Goal: Navigation & Orientation: Find specific page/section

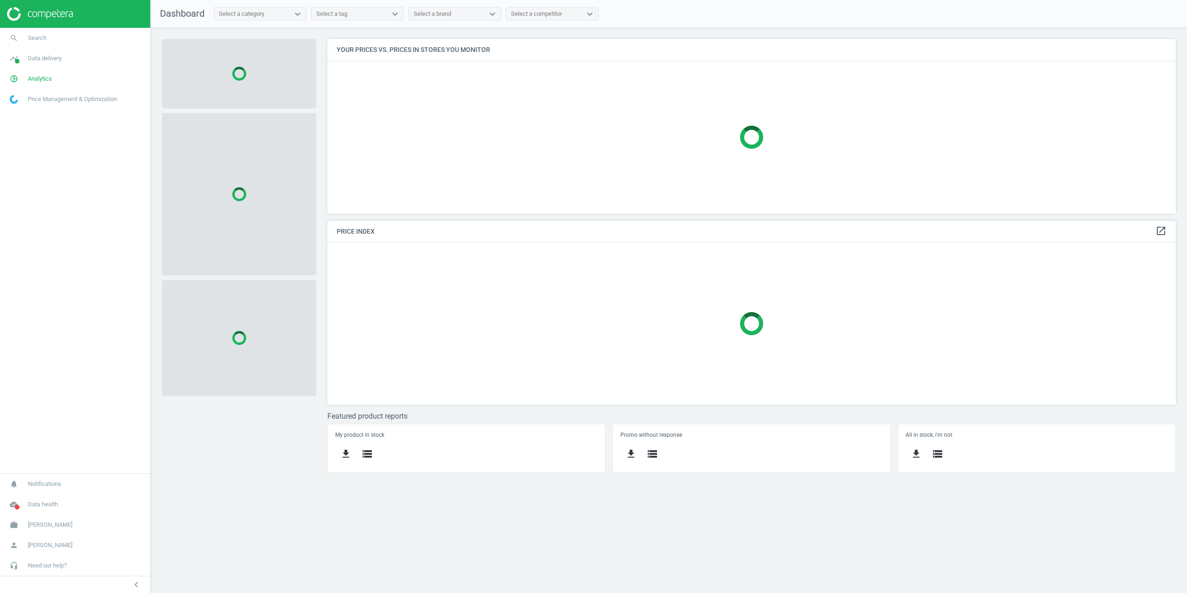
scroll to position [189, 863]
click at [37, 86] on link "pie_chart_outlined Analytics" at bounding box center [75, 79] width 150 height 20
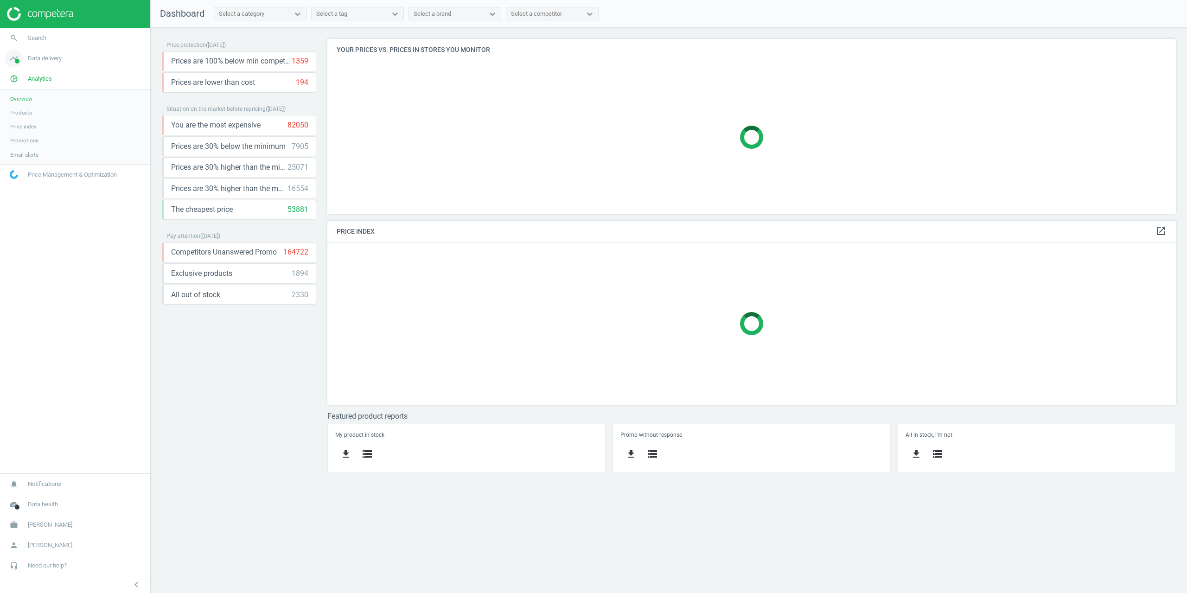
click at [42, 59] on span "Data delivery" at bounding box center [45, 58] width 34 height 8
click at [20, 134] on span "Stores" at bounding box center [18, 134] width 16 height 7
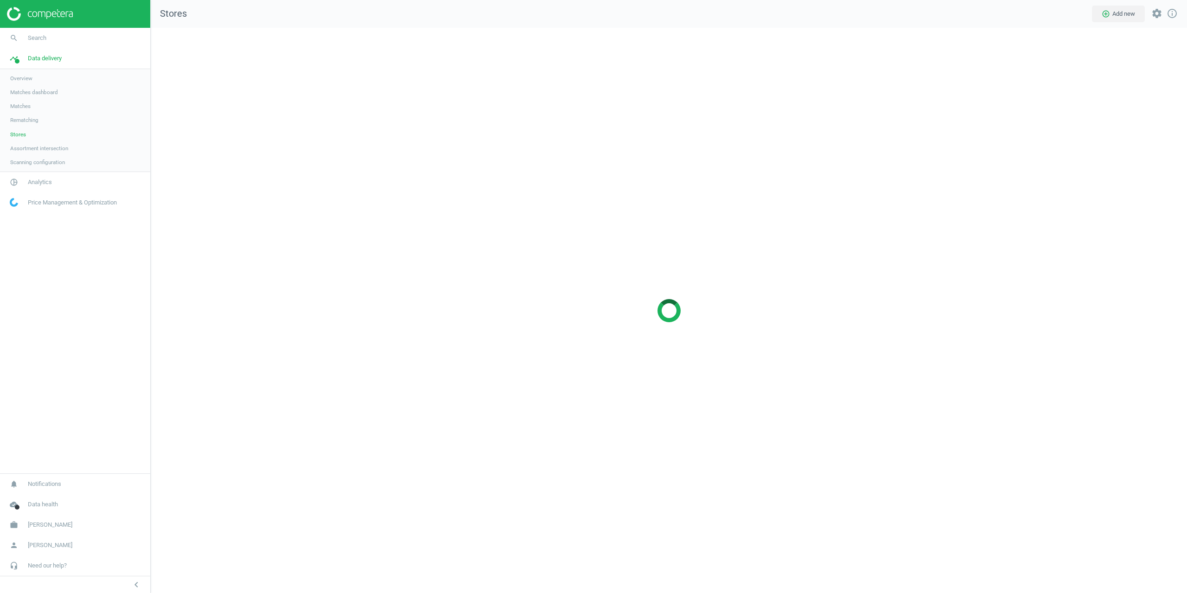
scroll to position [580, 1051]
click at [306, 371] on div at bounding box center [669, 310] width 1036 height 565
